Goal: Task Accomplishment & Management: Use online tool/utility

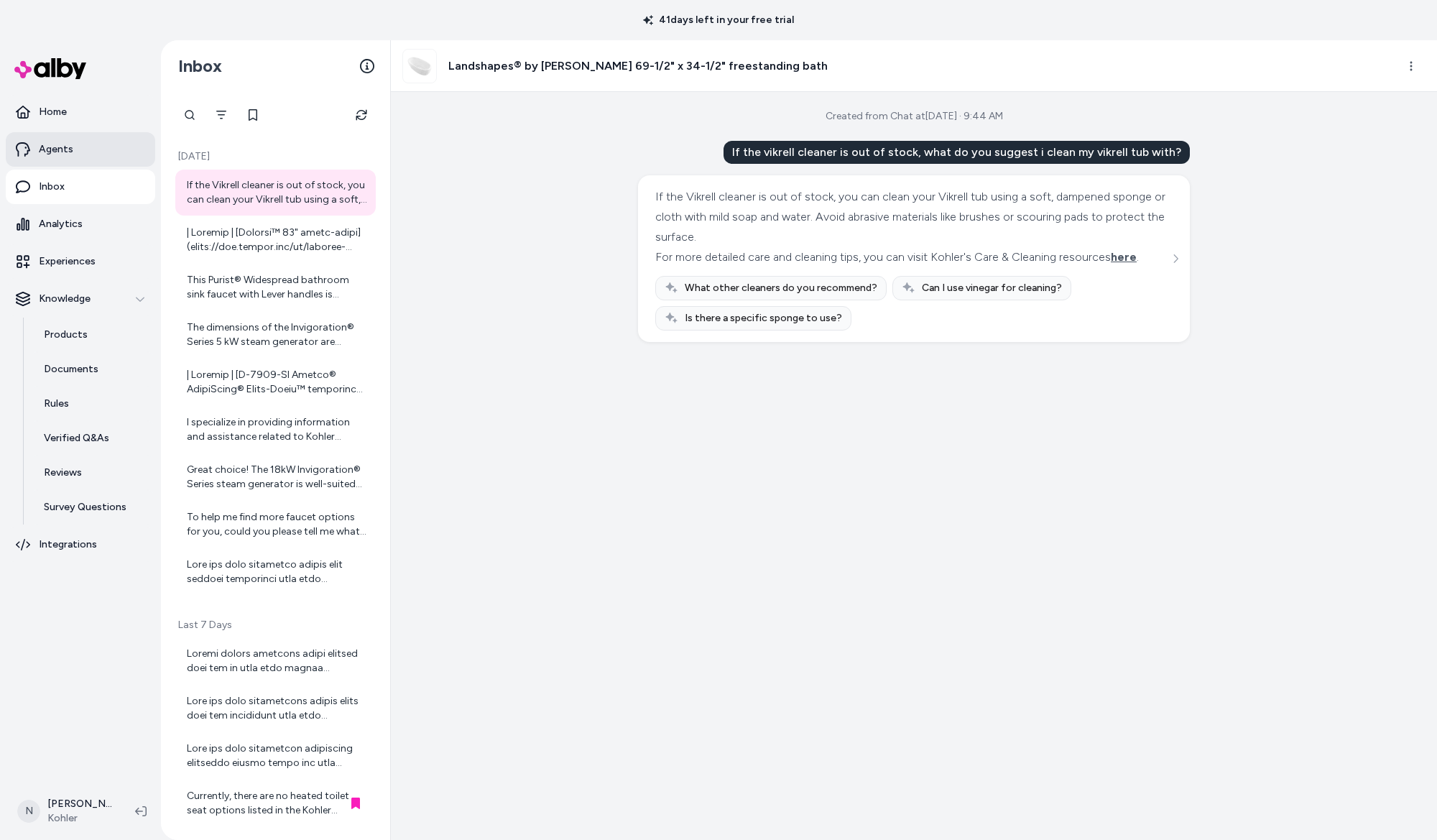
click at [75, 153] on link "Agents" at bounding box center [80, 149] width 150 height 35
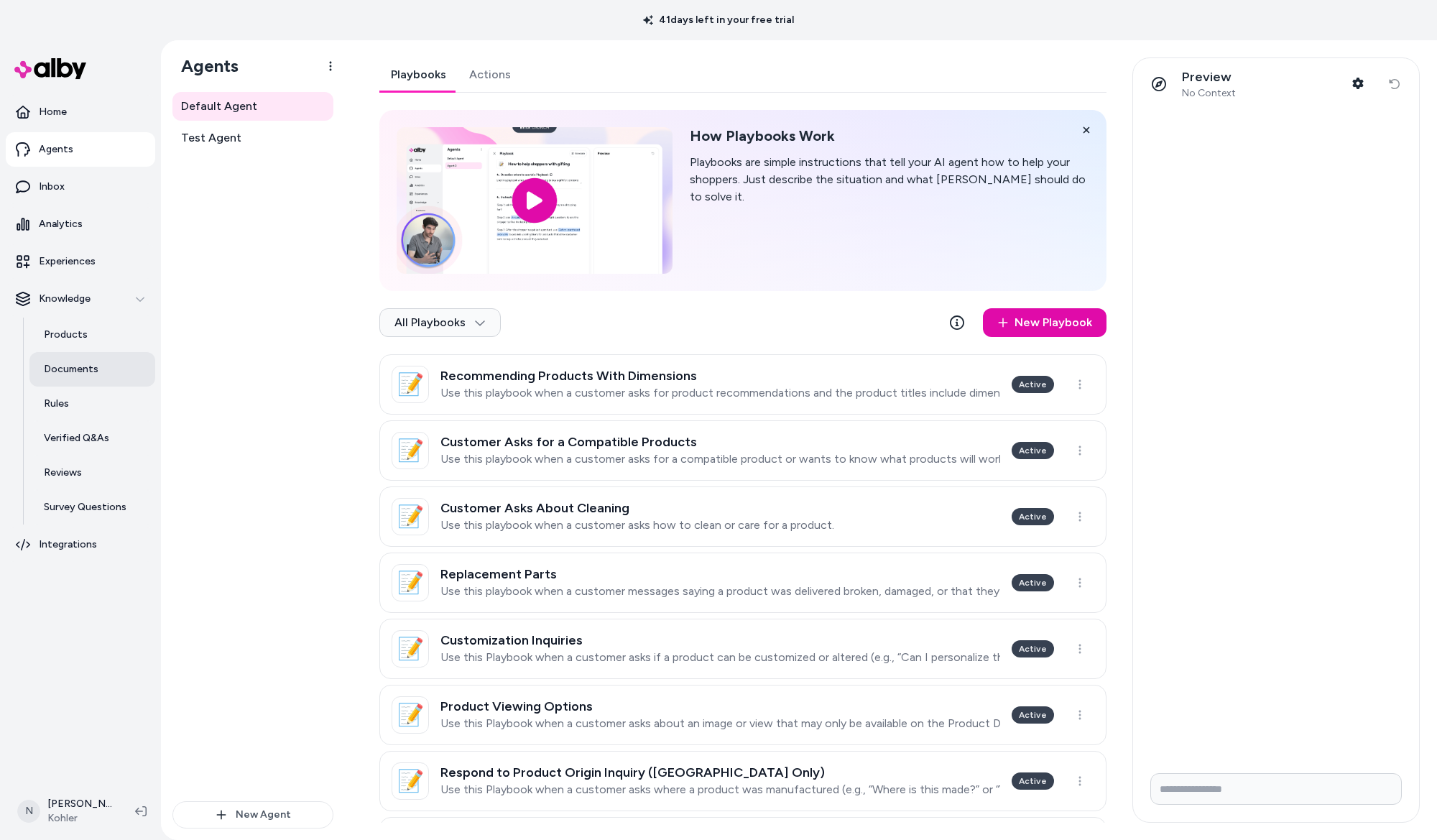
click at [91, 365] on p "Documents" at bounding box center [72, 369] width 55 height 14
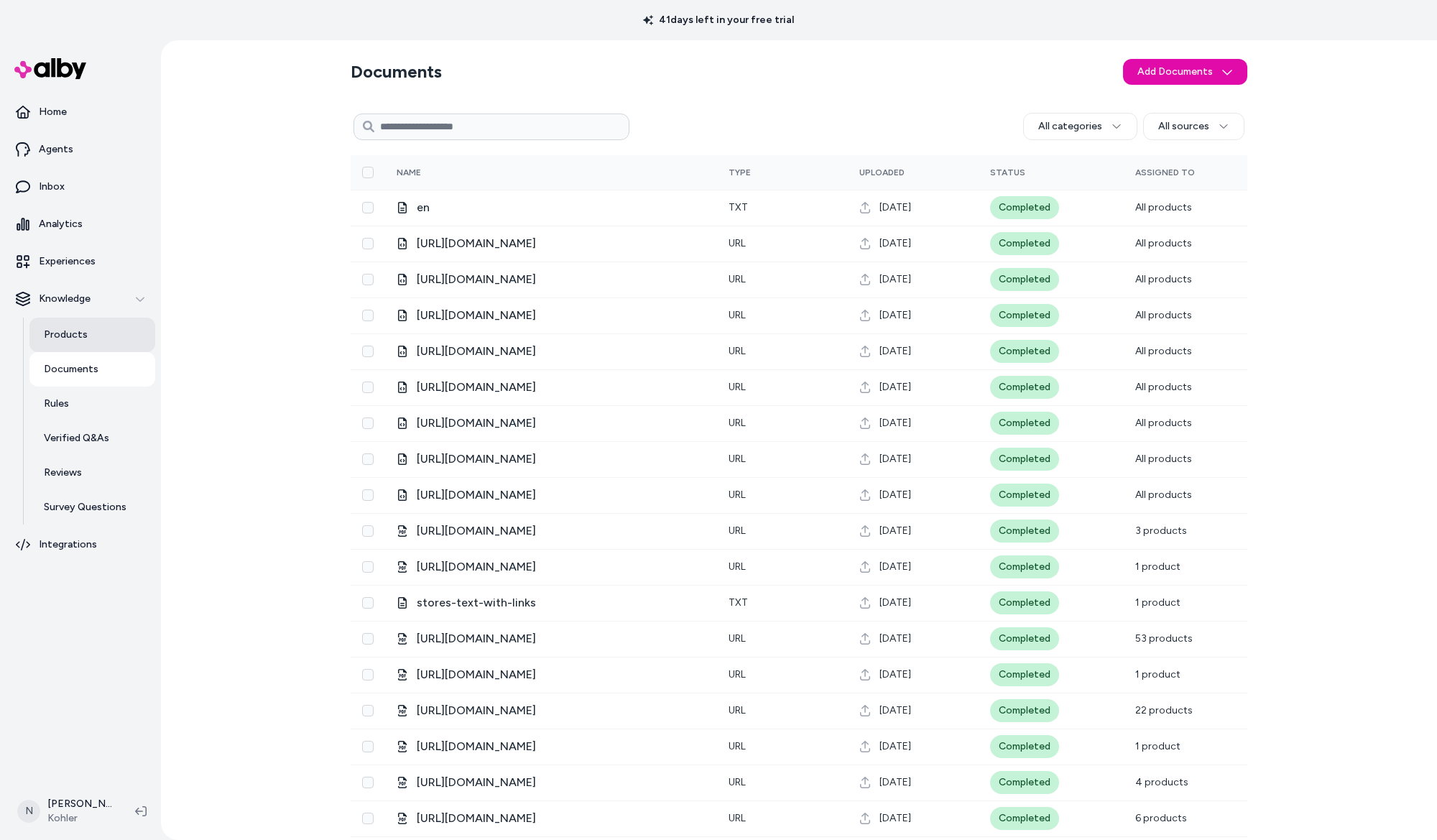
click at [82, 344] on link "Products" at bounding box center [92, 334] width 126 height 35
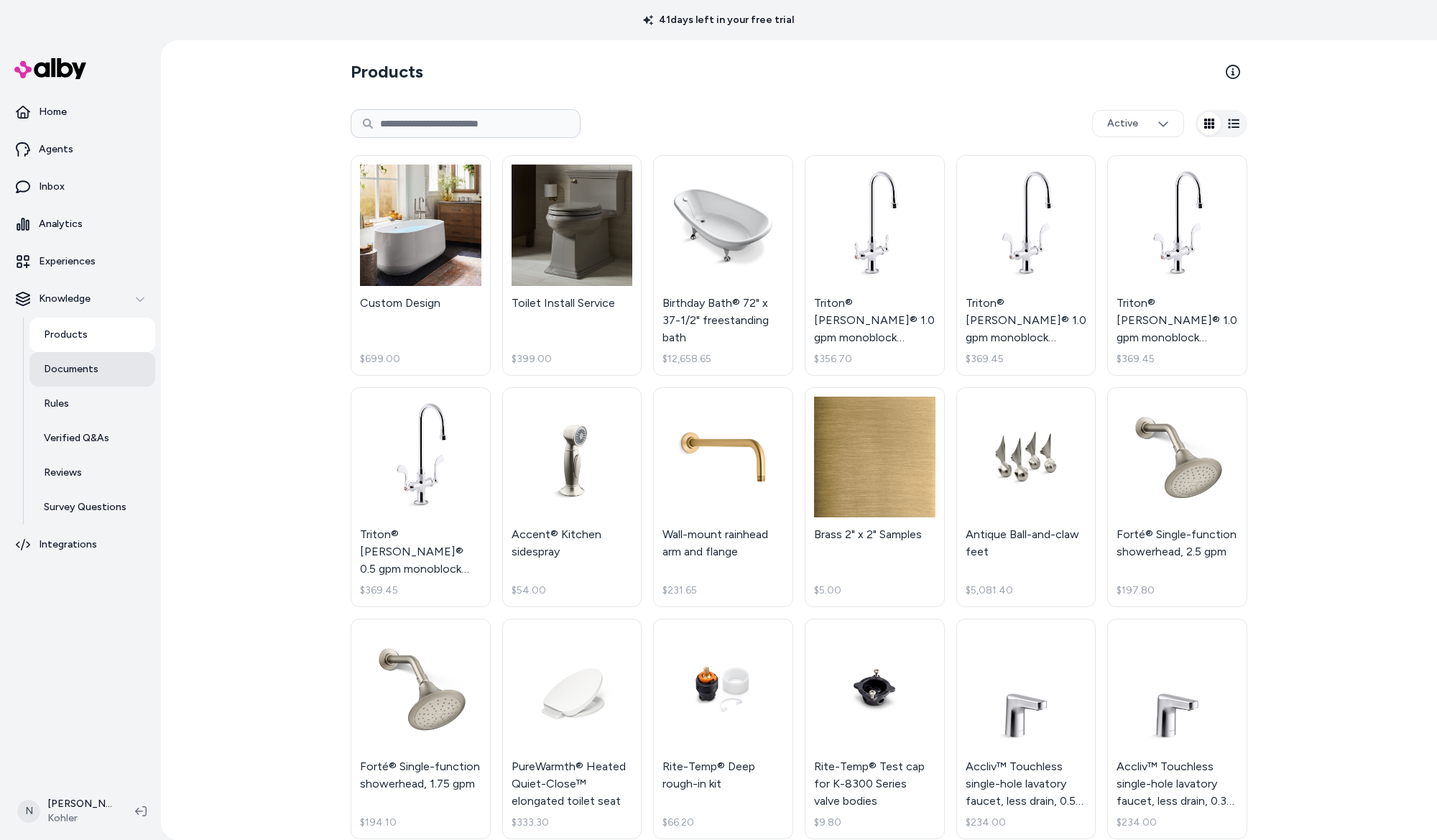
drag, startPoint x: 73, startPoint y: 369, endPoint x: 79, endPoint y: 364, distance: 7.8
click at [73, 369] on p "Documents" at bounding box center [72, 369] width 55 height 14
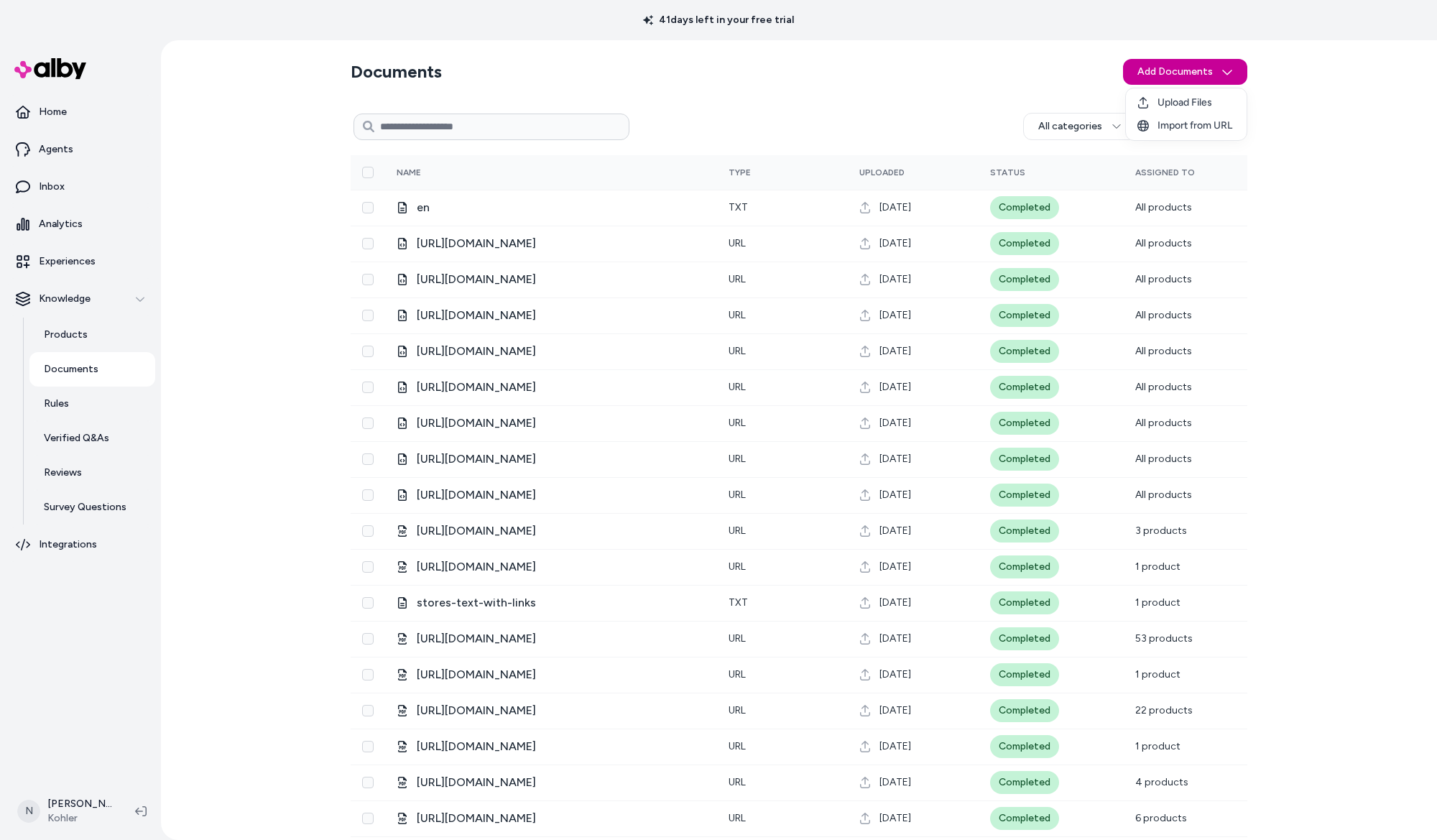
click at [1141, 69] on html "41 days left in your free trial Home Agents Inbox Analytics Experiences Knowled…" at bounding box center [718, 420] width 1437 height 840
click at [1170, 98] on span "Upload Files" at bounding box center [1186, 103] width 55 height 14
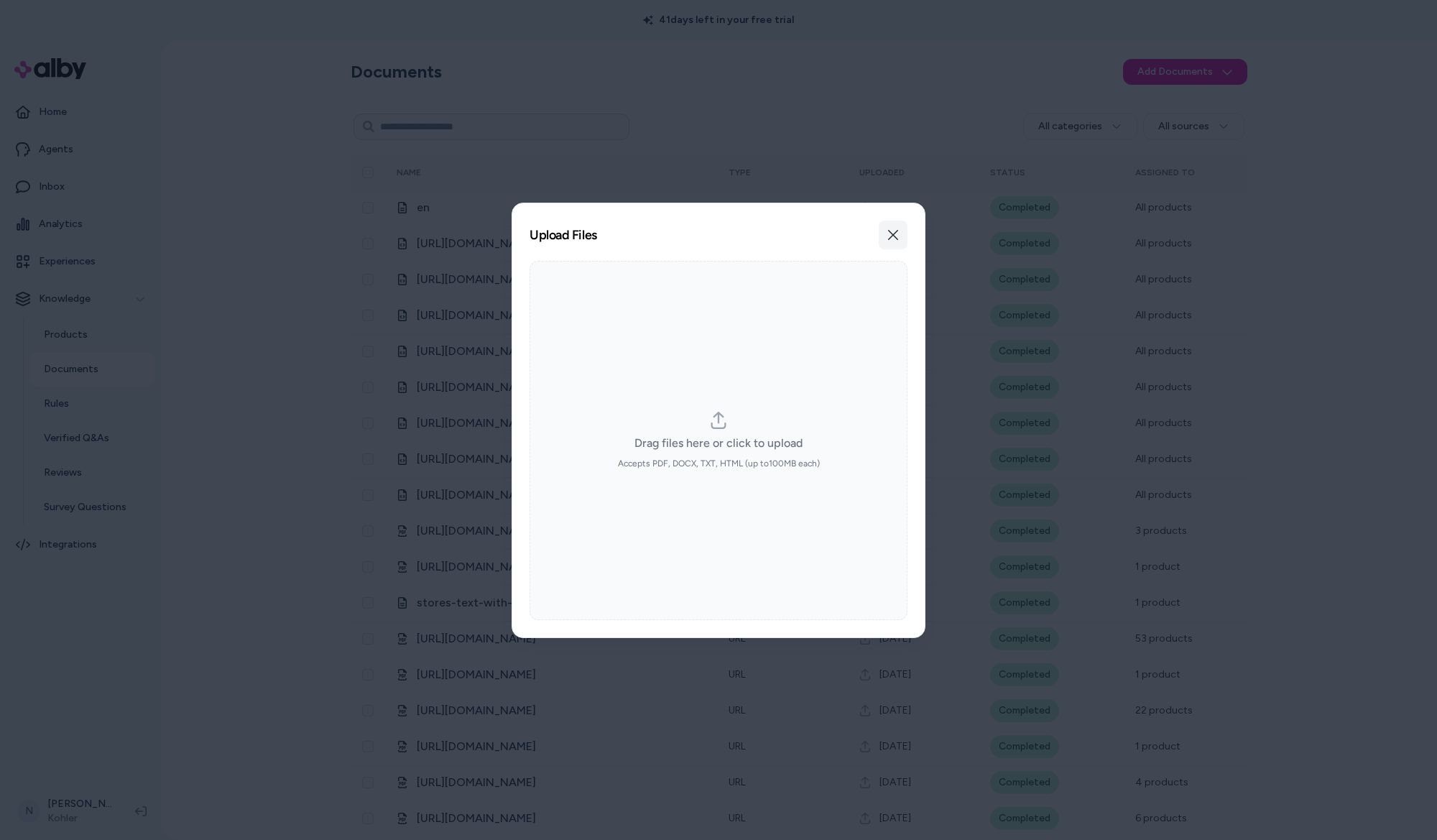
click at [885, 240] on button "Close" at bounding box center [893, 234] width 29 height 29
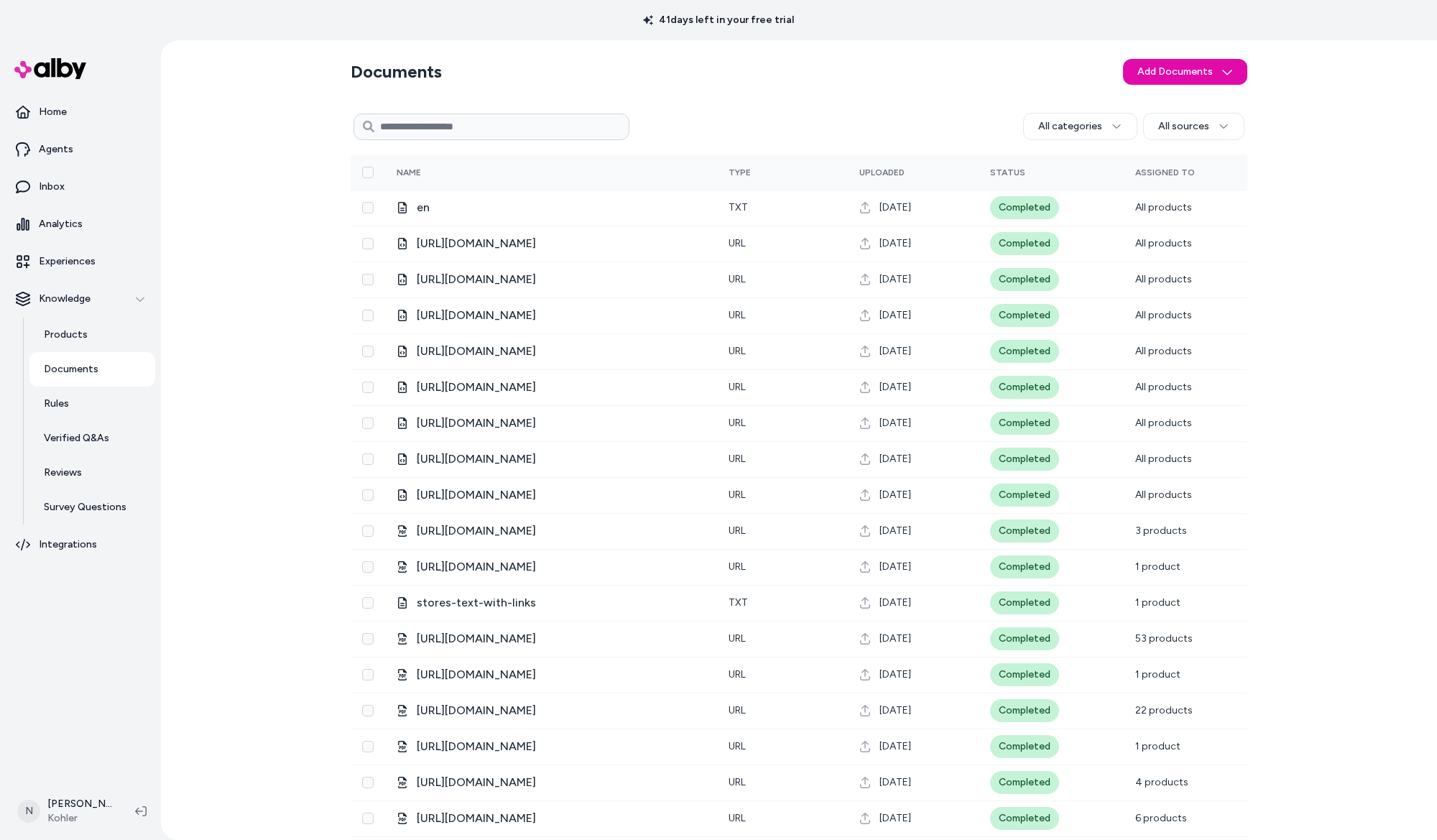
click at [1209, 47] on div "Documents Add Documents All categories All sources 0 Selected Edit Multiple Nam…" at bounding box center [799, 480] width 920 height 880
click at [1209, 66] on html "41 days left in your free trial Home Agents Inbox Analytics Experiences Knowled…" at bounding box center [718, 420] width 1437 height 840
click at [1195, 121] on span "Import from URL" at bounding box center [1195, 125] width 74 height 14
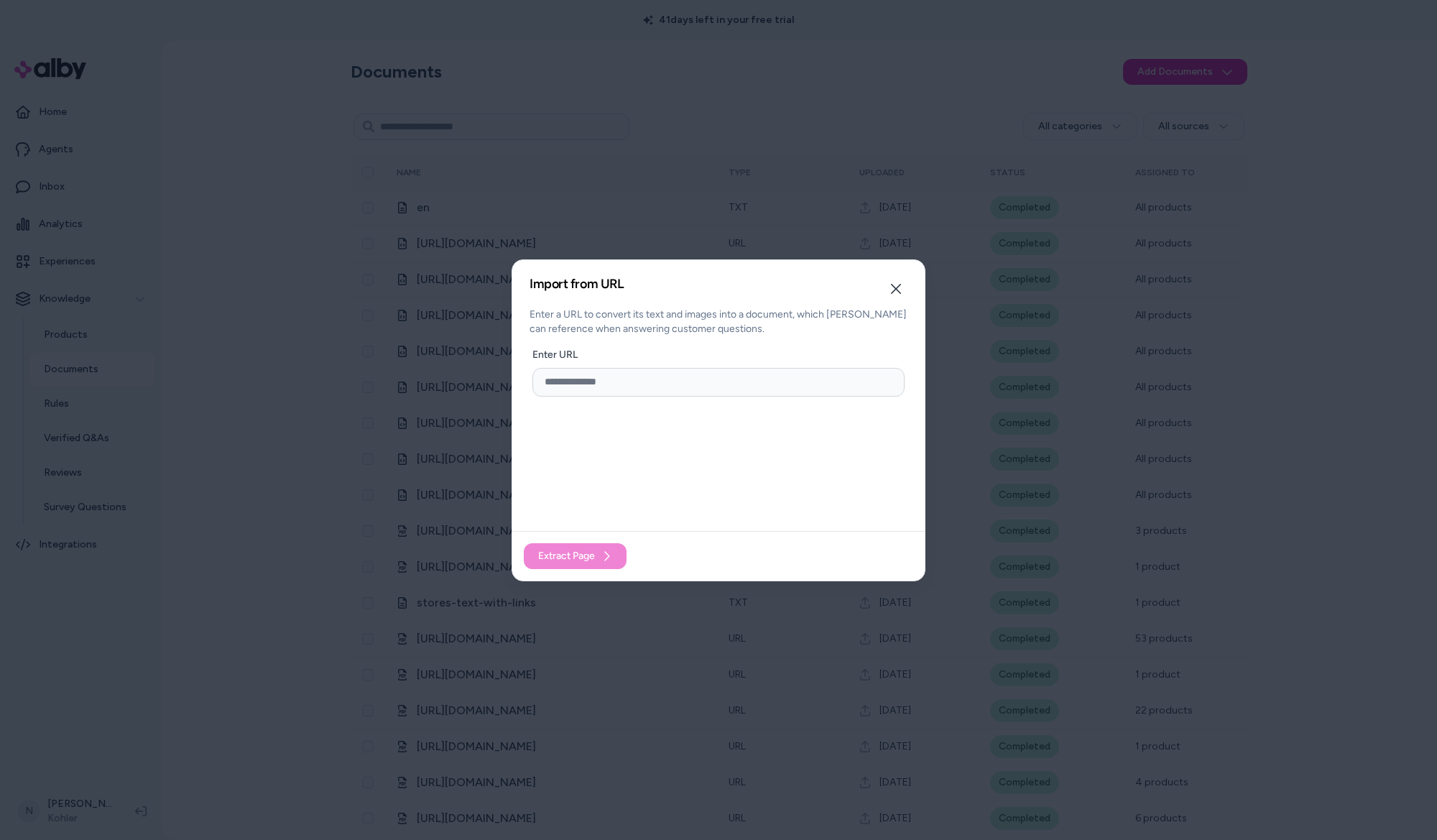
click at [704, 388] on input "url" at bounding box center [718, 382] width 372 height 29
paste input "**********"
type input "**********"
click at [571, 550] on span "Extract Page" at bounding box center [567, 556] width 57 height 14
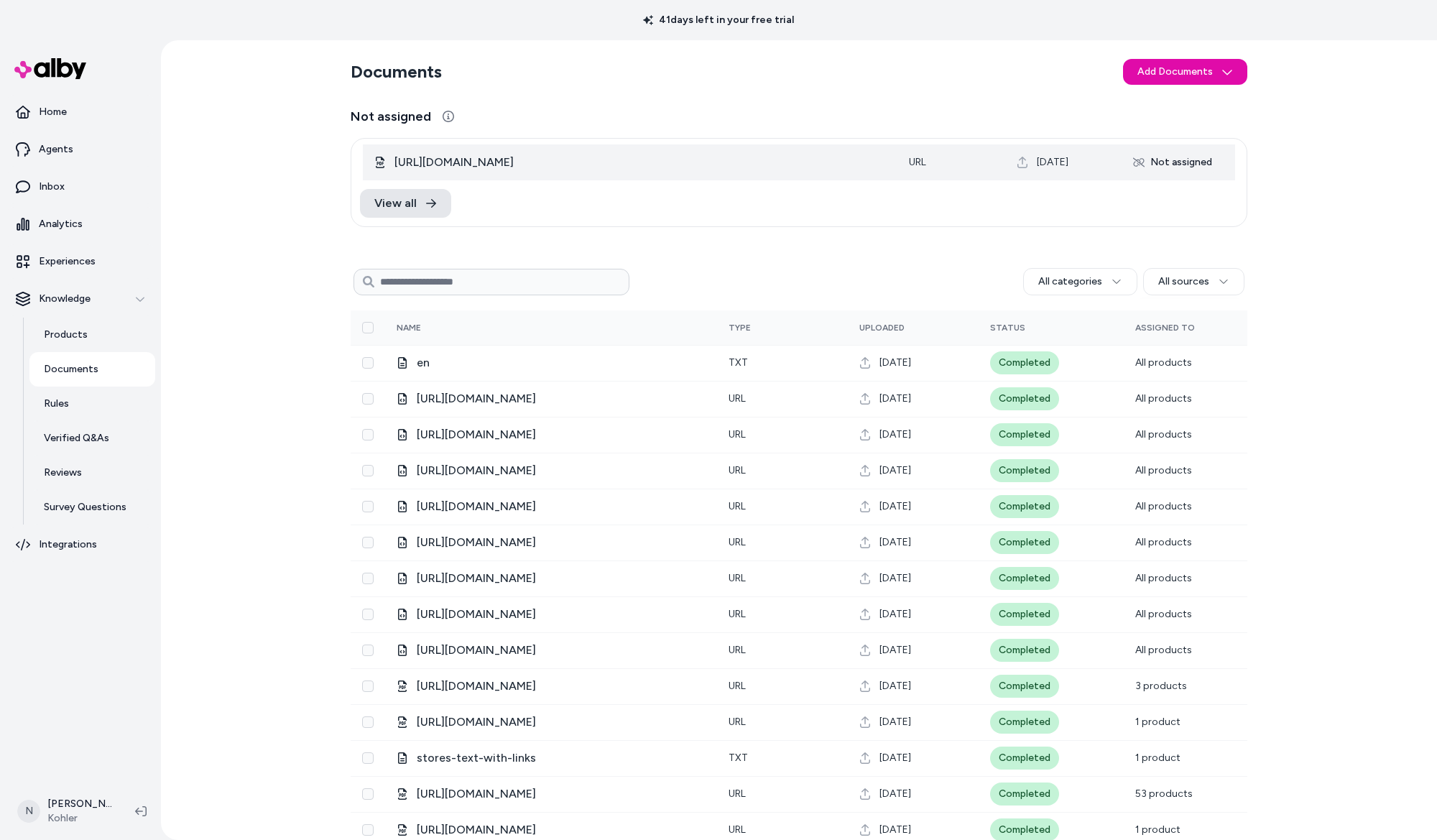
click at [1161, 166] on div "Not assigned" at bounding box center [1172, 162] width 96 height 23
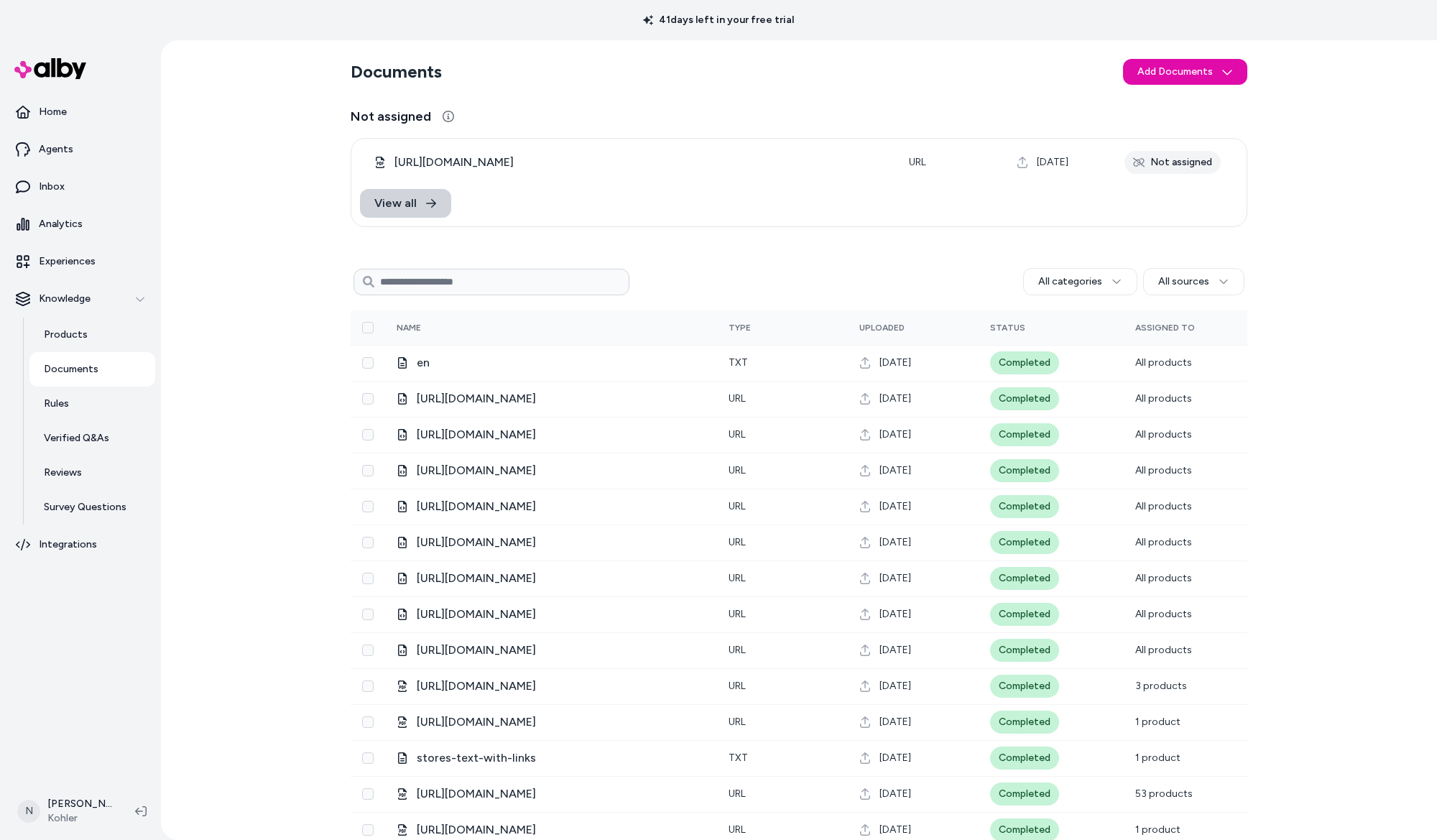
click at [430, 204] on icon at bounding box center [431, 203] width 11 height 11
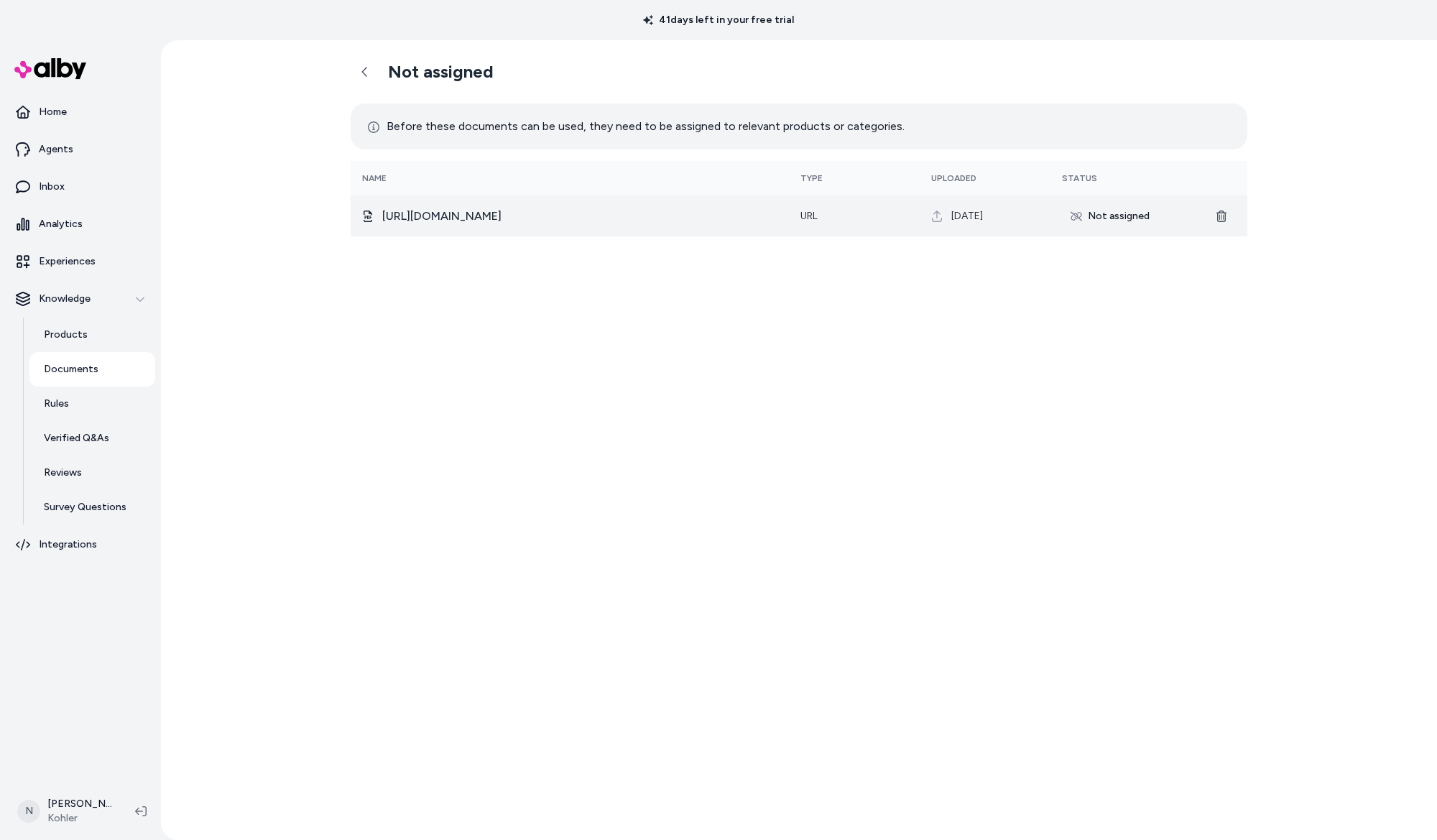
click at [1095, 218] on div "Not assigned" at bounding box center [1110, 217] width 96 height 23
click at [1069, 218] on div "Not assigned" at bounding box center [1110, 217] width 96 height 23
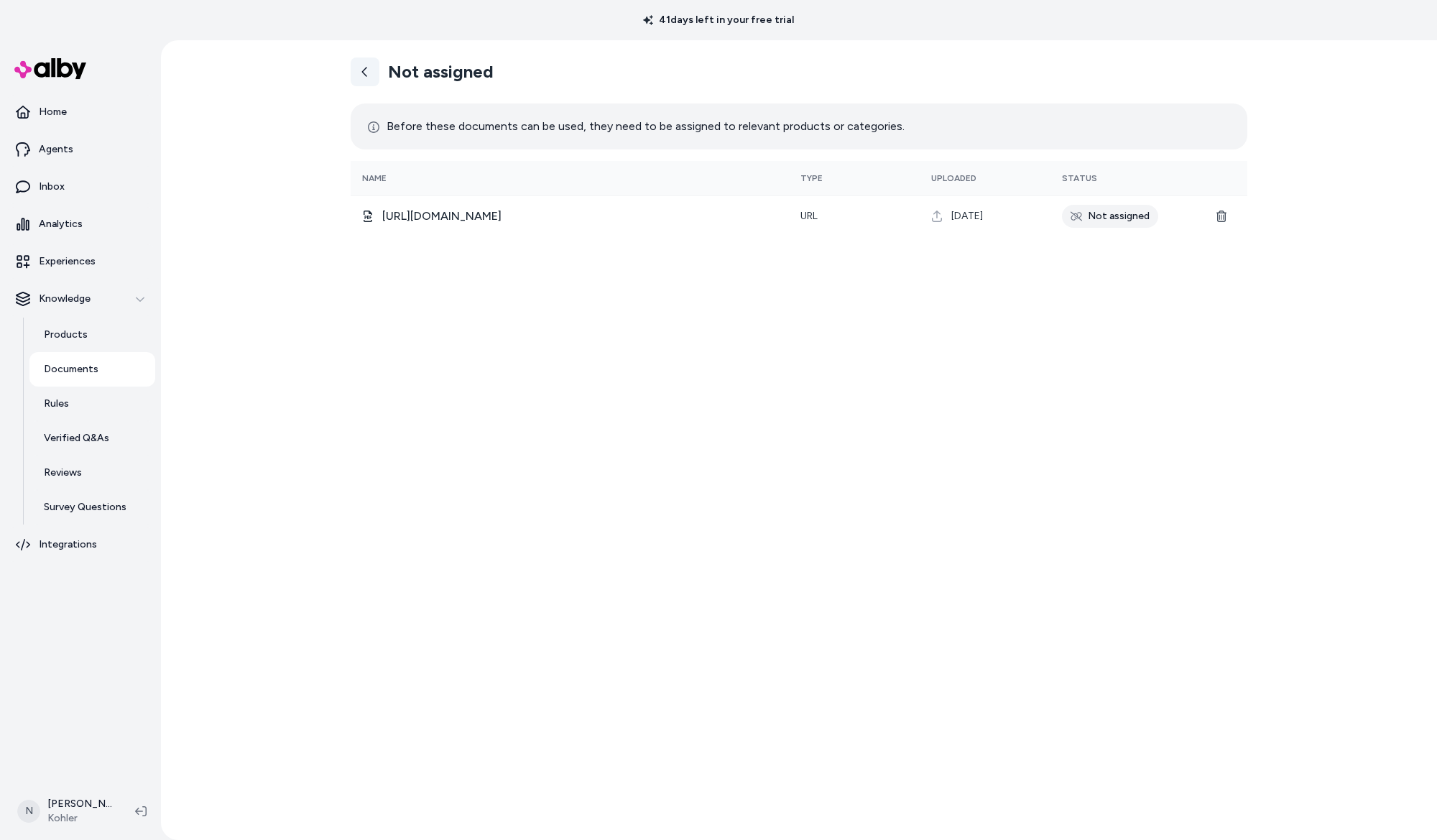
click at [364, 80] on link at bounding box center [364, 72] width 29 height 29
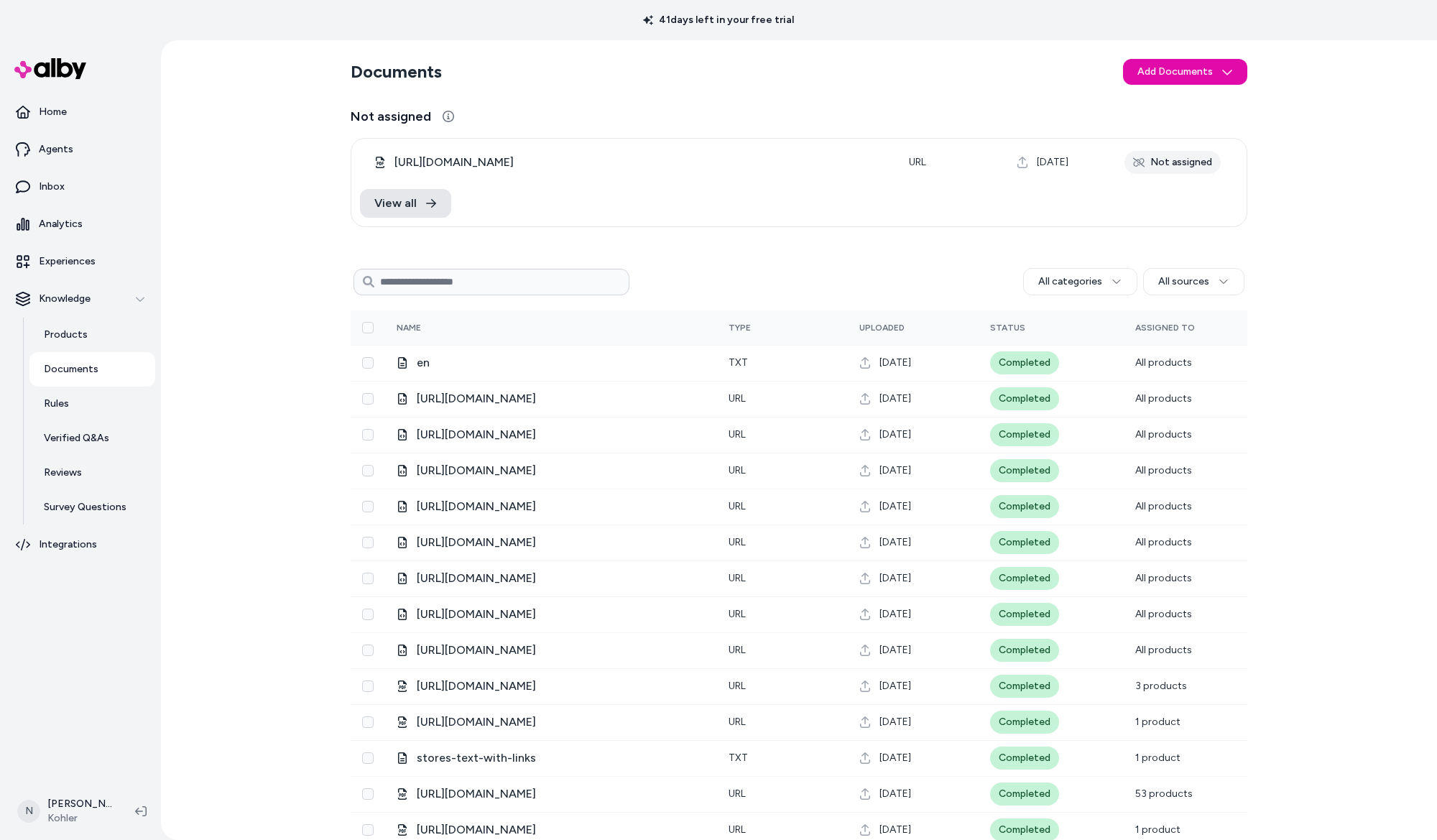
drag, startPoint x: 940, startPoint y: 202, endPoint x: 1003, endPoint y: 186, distance: 65.0
click at [940, 202] on div "View all" at bounding box center [799, 203] width 896 height 46
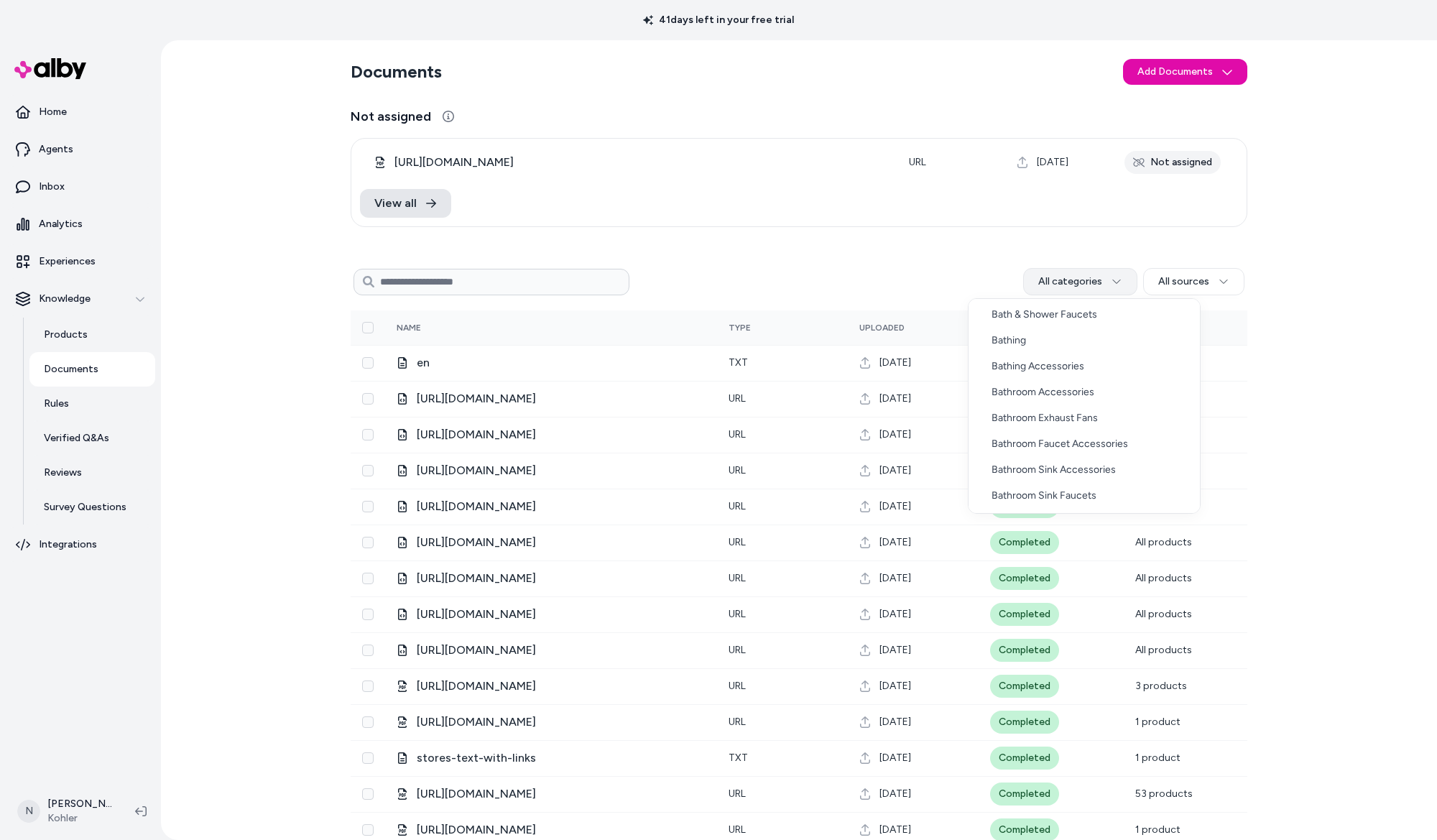
click at [1119, 272] on html "41 days left in your free trial Home Agents Inbox Analytics Experiences Knowled…" at bounding box center [718, 420] width 1437 height 840
click at [933, 239] on html "41 days left in your free trial Home Agents Inbox Analytics Experiences Knowled…" at bounding box center [718, 420] width 1437 height 840
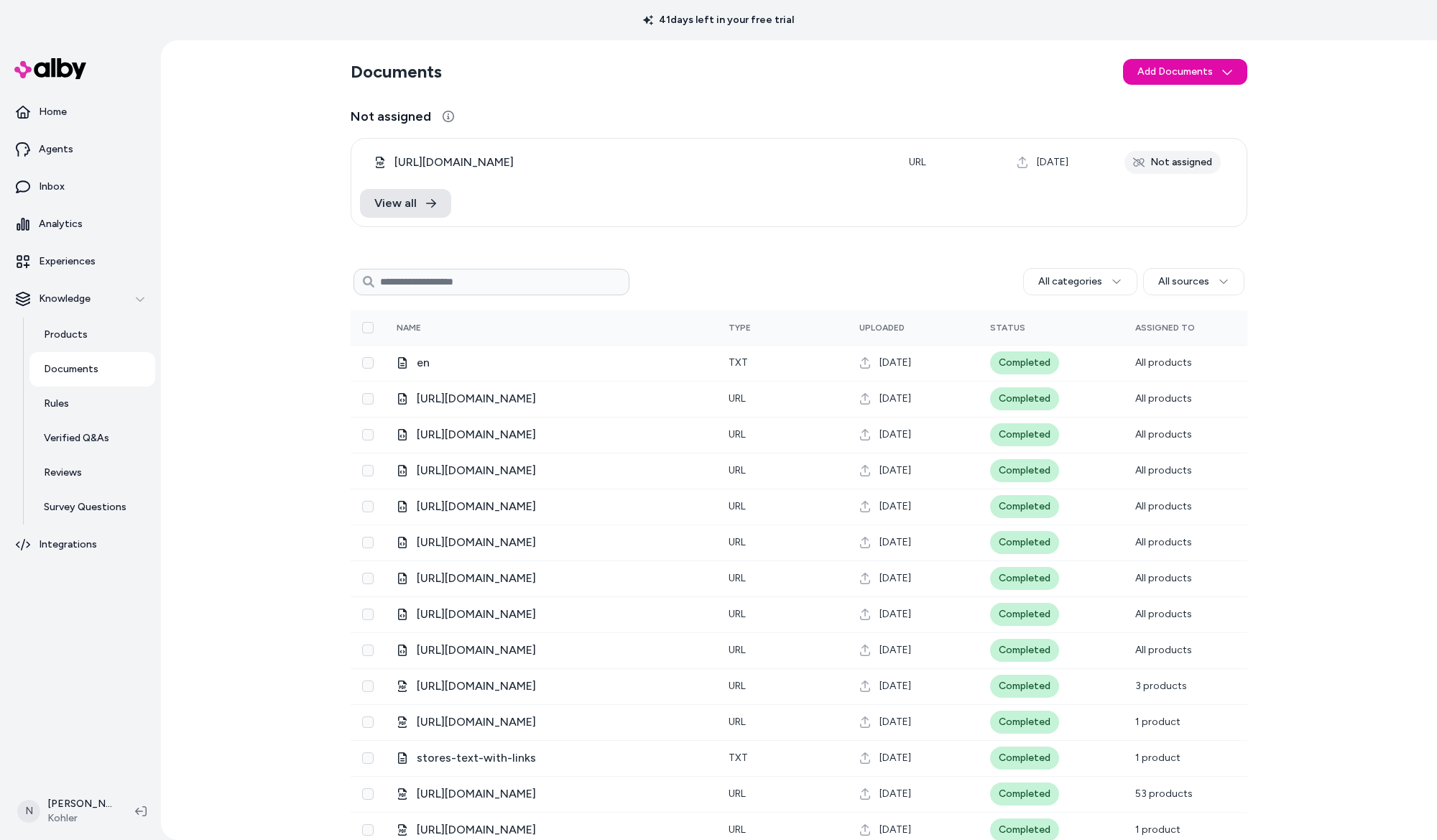
click at [417, 288] on input at bounding box center [492, 282] width 276 height 26
paste input "**********"
type input "**********"
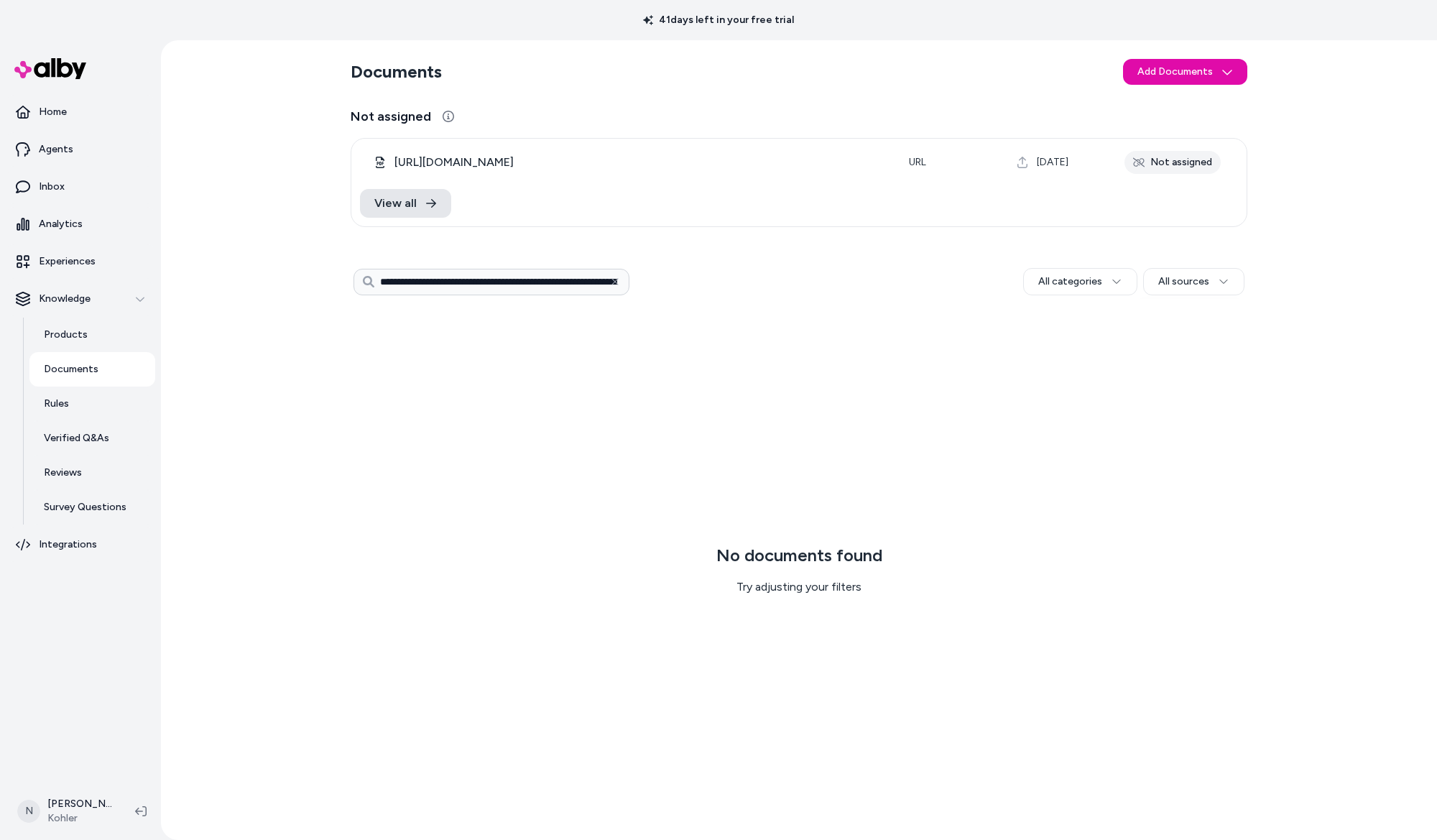
click at [586, 283] on input "**********" at bounding box center [492, 282] width 276 height 26
click at [616, 281] on icon "button" at bounding box center [615, 281] width 7 height 7
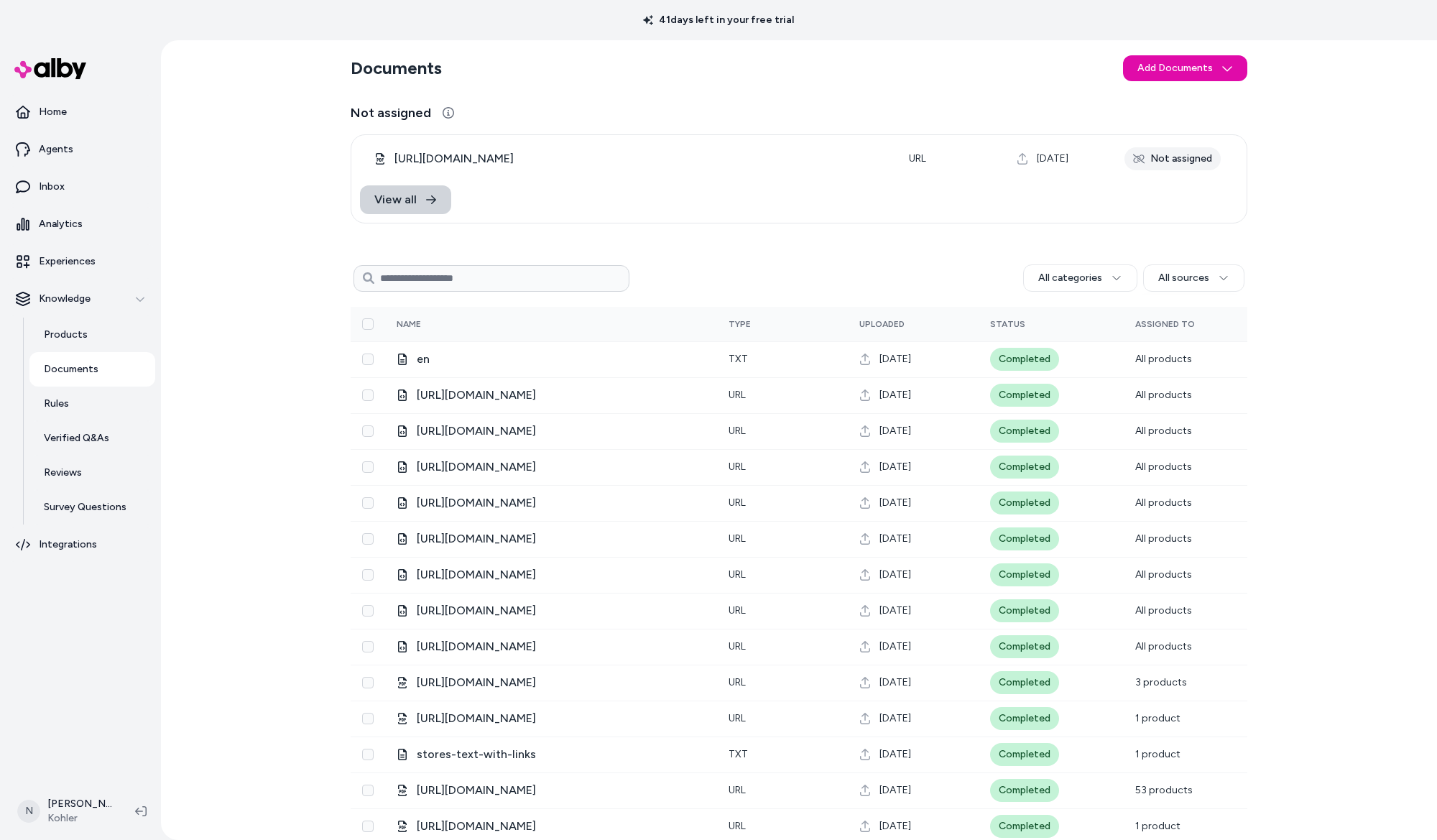
scroll to position [6, 0]
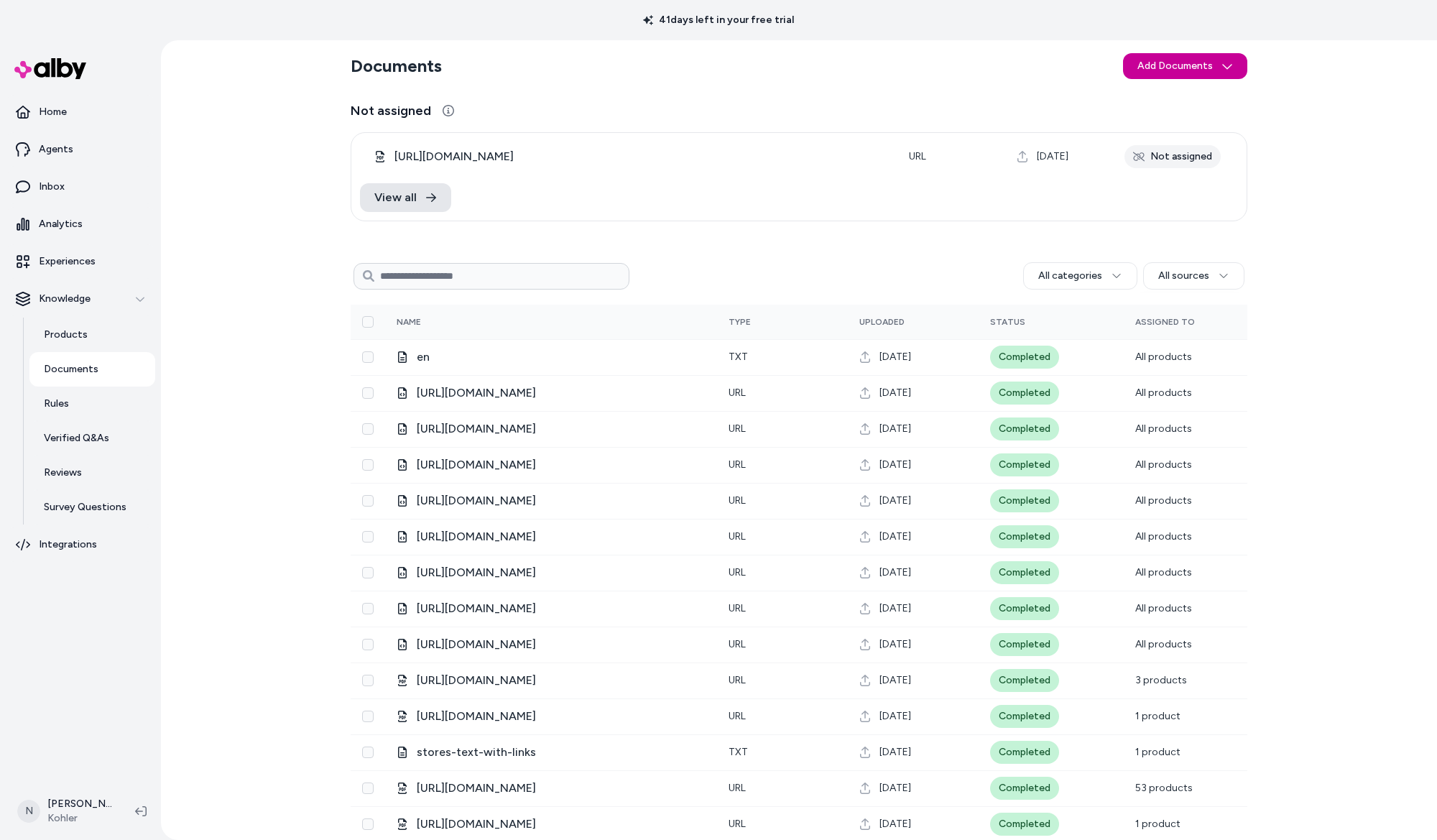
click at [1190, 63] on html "41 days left in your free trial Home Agents Inbox Analytics Experiences Knowled…" at bounding box center [718, 420] width 1437 height 840
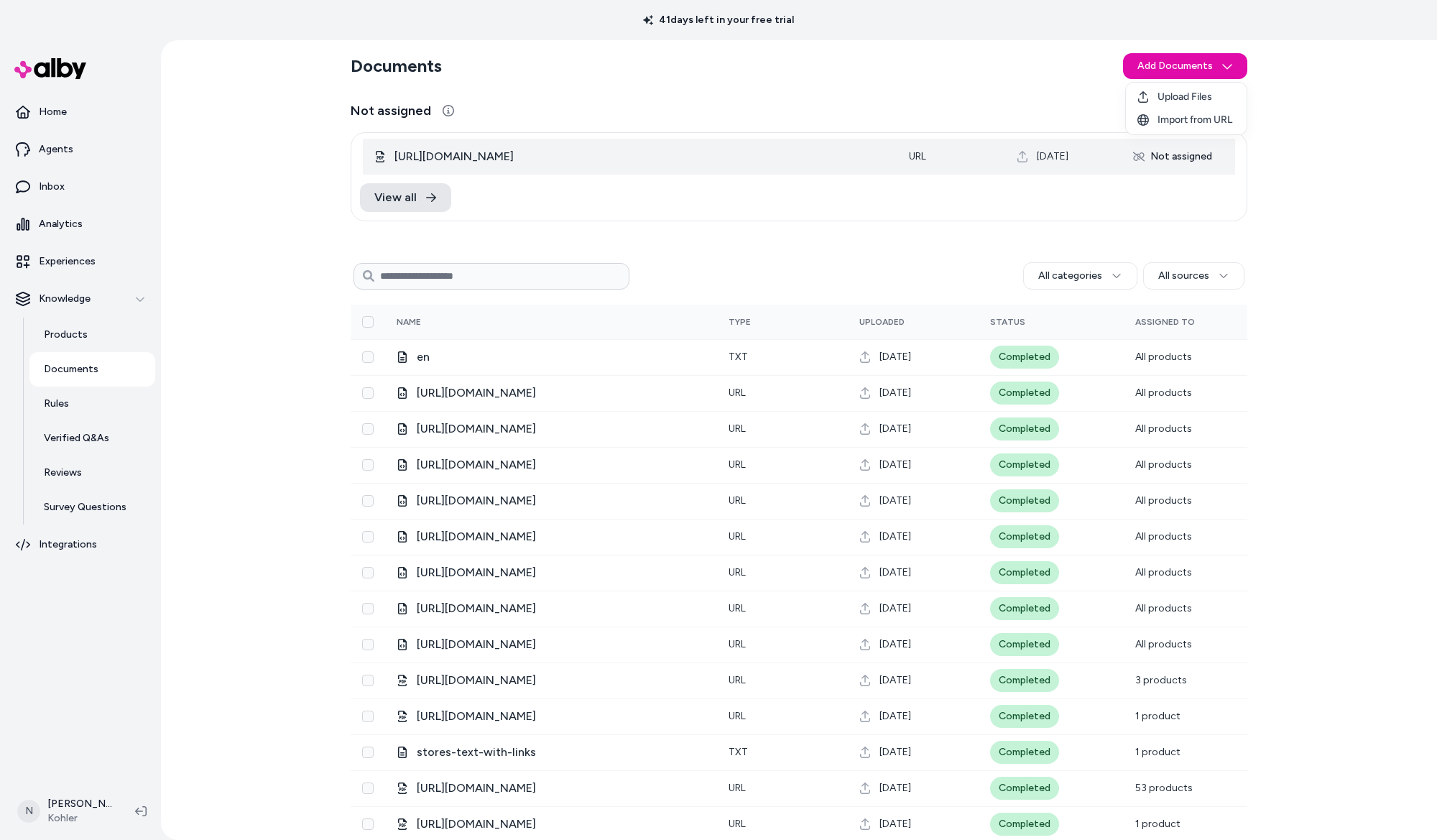
drag, startPoint x: 1304, startPoint y: 91, endPoint x: 994, endPoint y: 146, distance: 314.8
click at [1304, 91] on html "41 days left in your free trial Home Agents Inbox Analytics Experiences Knowled…" at bounding box center [718, 420] width 1437 height 840
click at [426, 199] on icon at bounding box center [431, 198] width 11 height 11
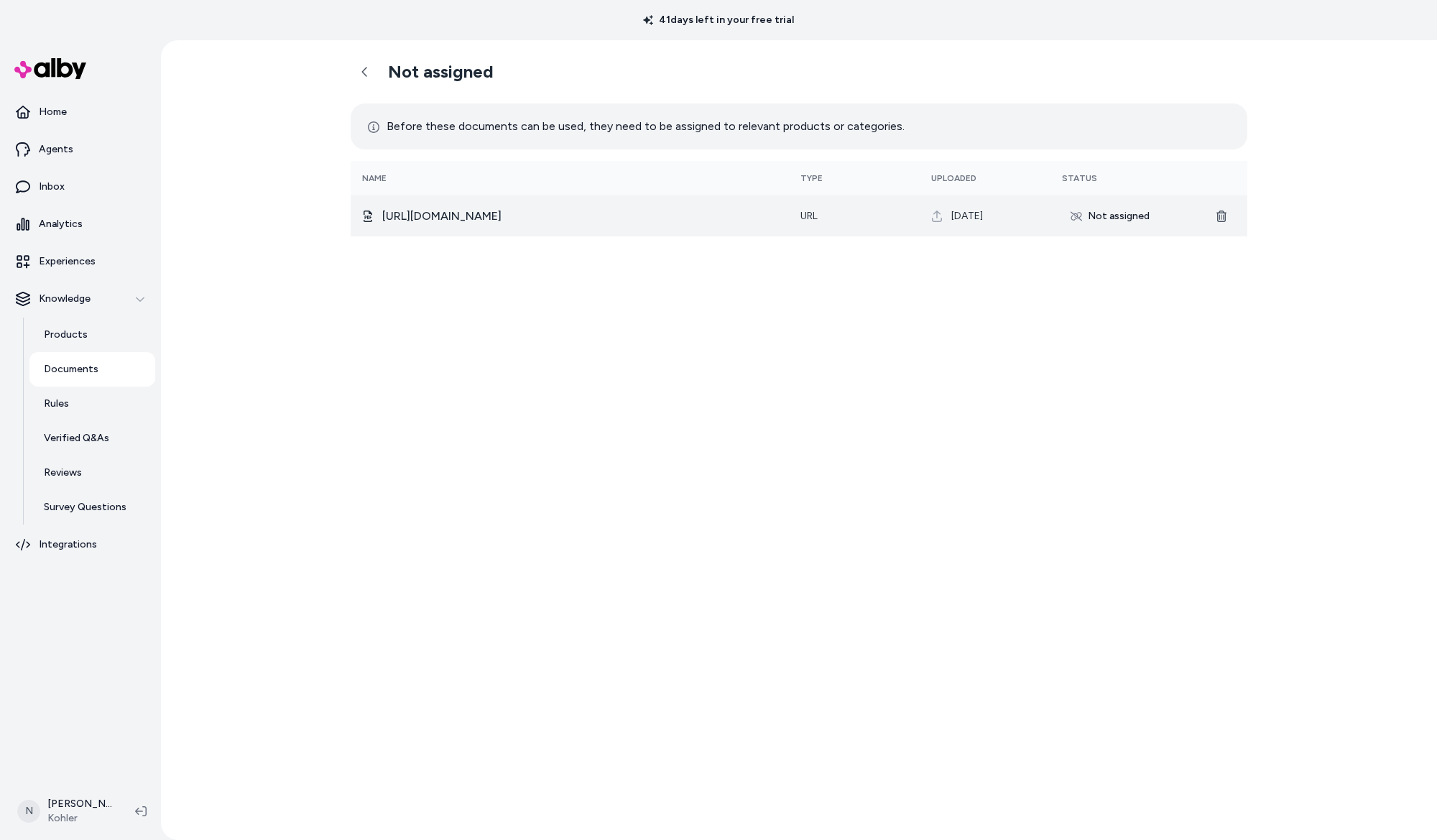
click at [1104, 213] on div "Not assigned" at bounding box center [1110, 217] width 96 height 23
click at [1077, 217] on icon at bounding box center [1076, 216] width 11 height 9
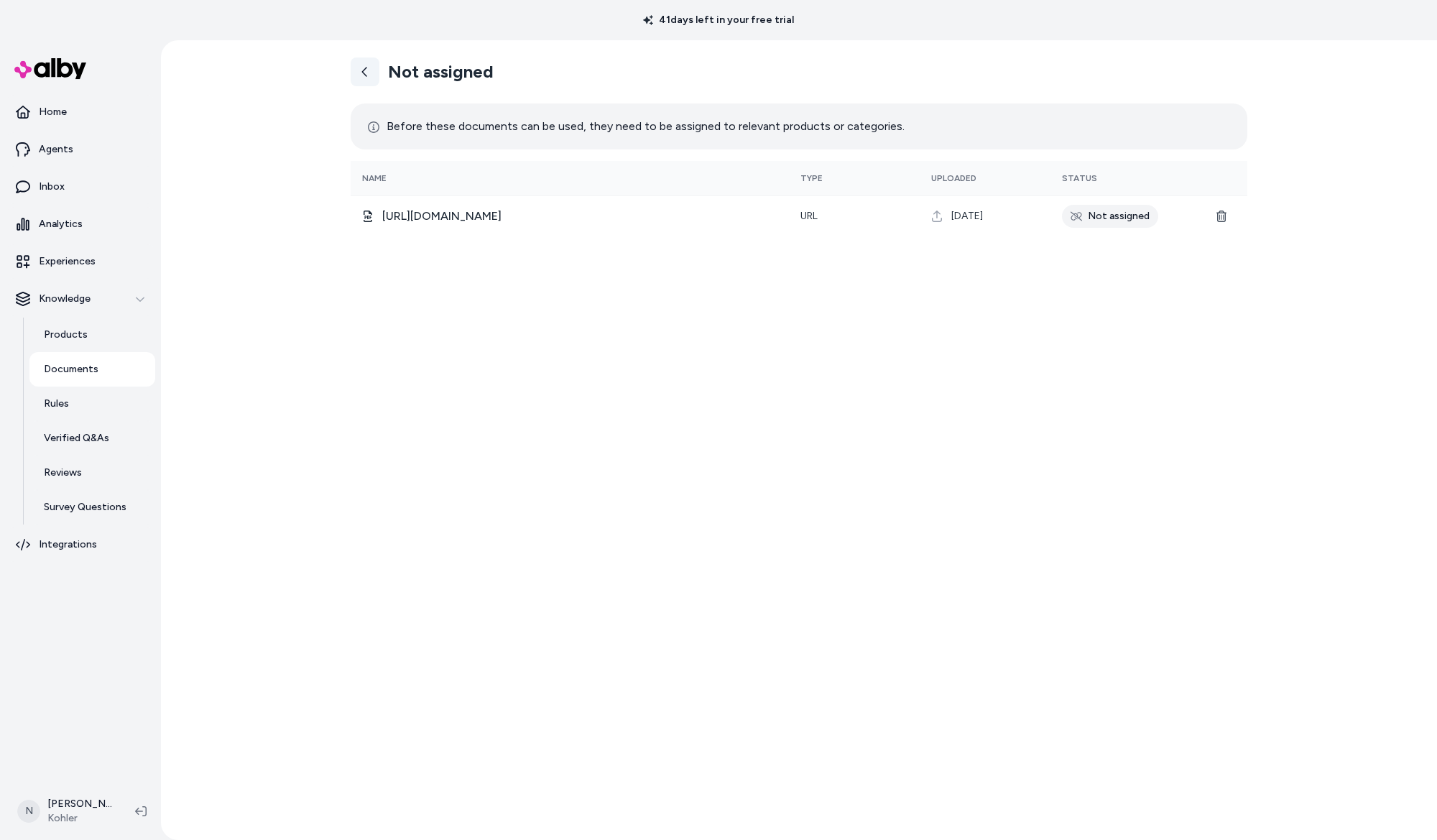
click at [378, 79] on link at bounding box center [364, 72] width 29 height 29
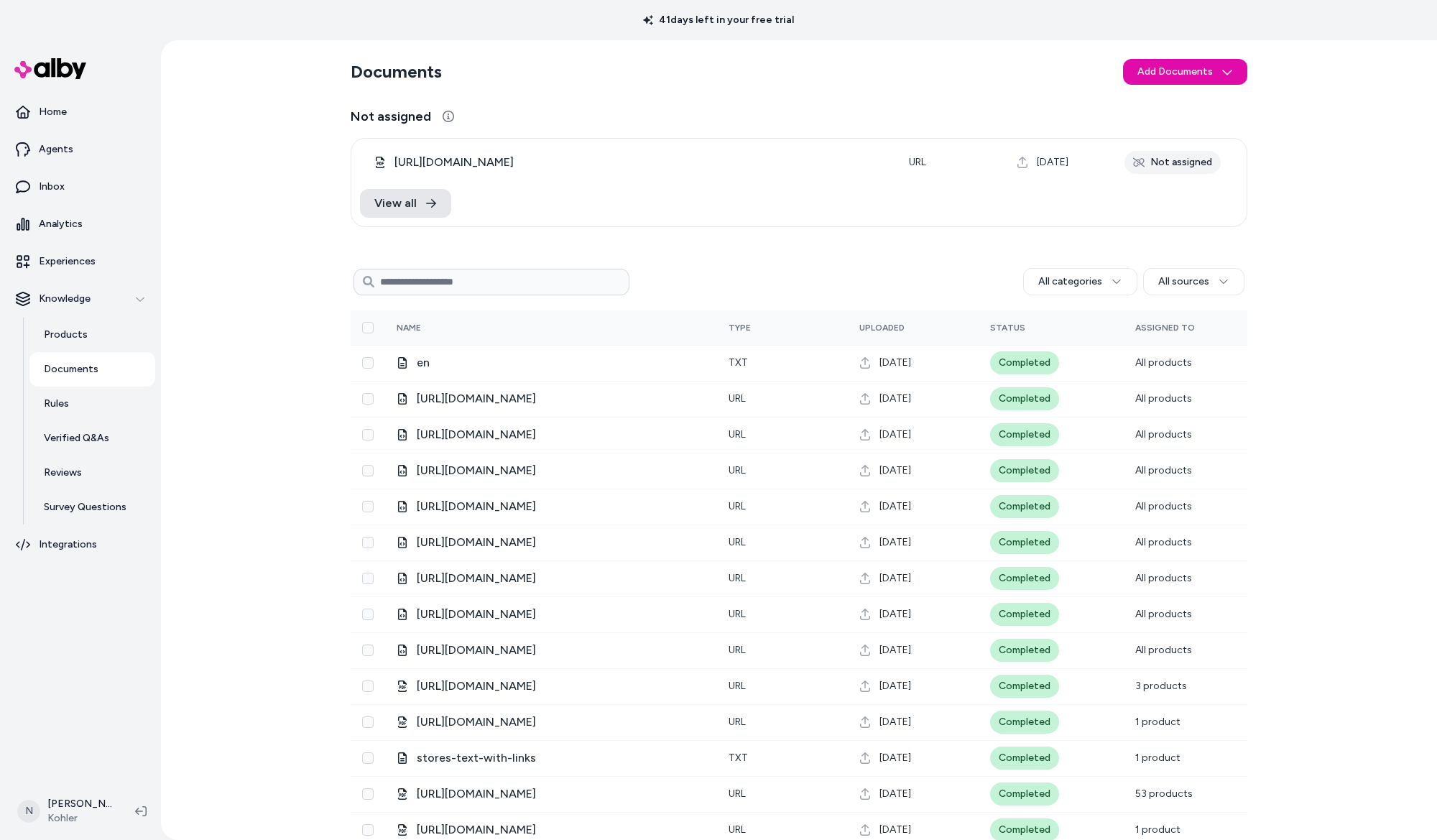
click at [368, 79] on h2 "Documents" at bounding box center [396, 72] width 91 height 23
